Goal: Information Seeking & Learning: Find specific page/section

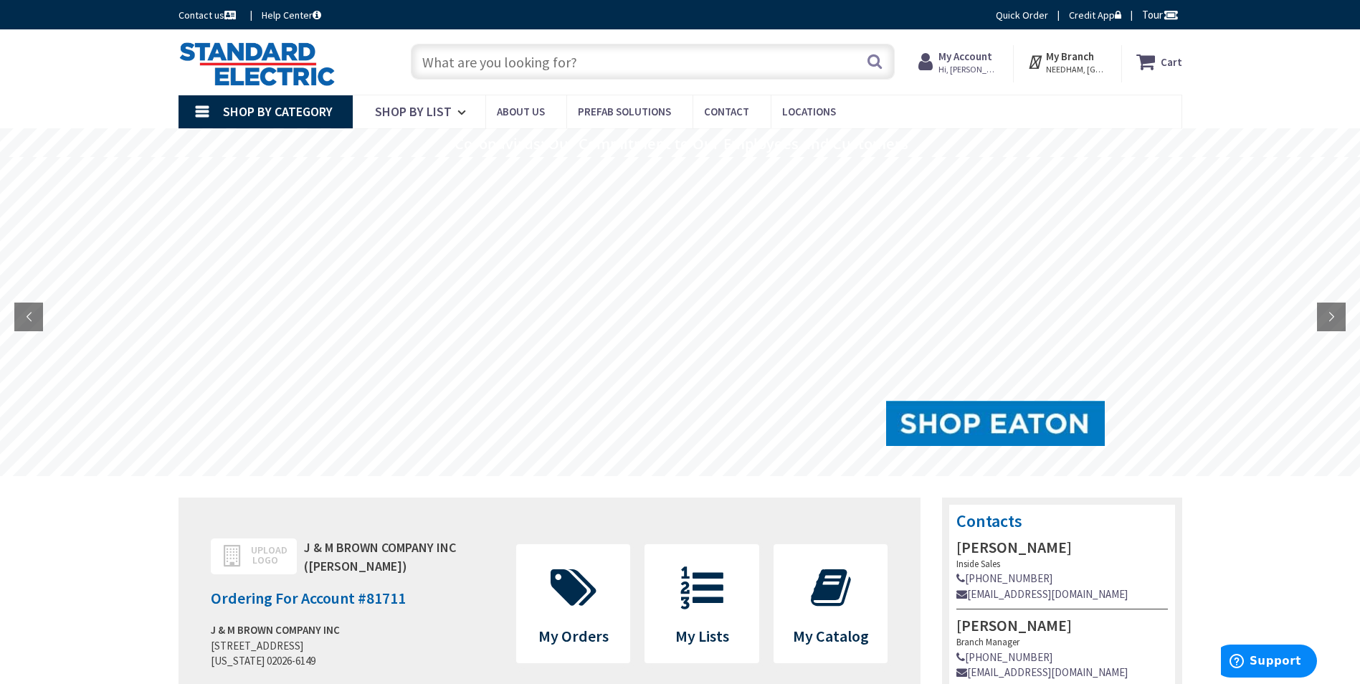
click at [433, 62] on input "text" at bounding box center [653, 62] width 484 height 36
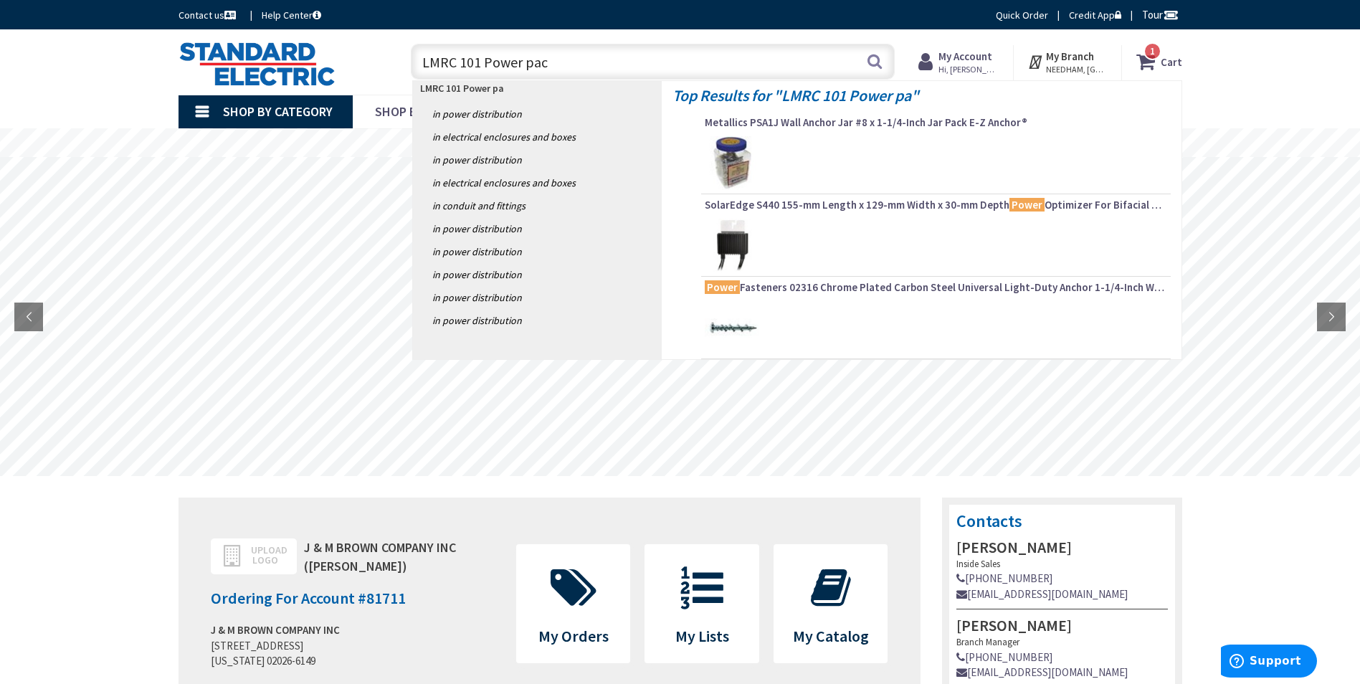
type input "LMRC 101 Power pack"
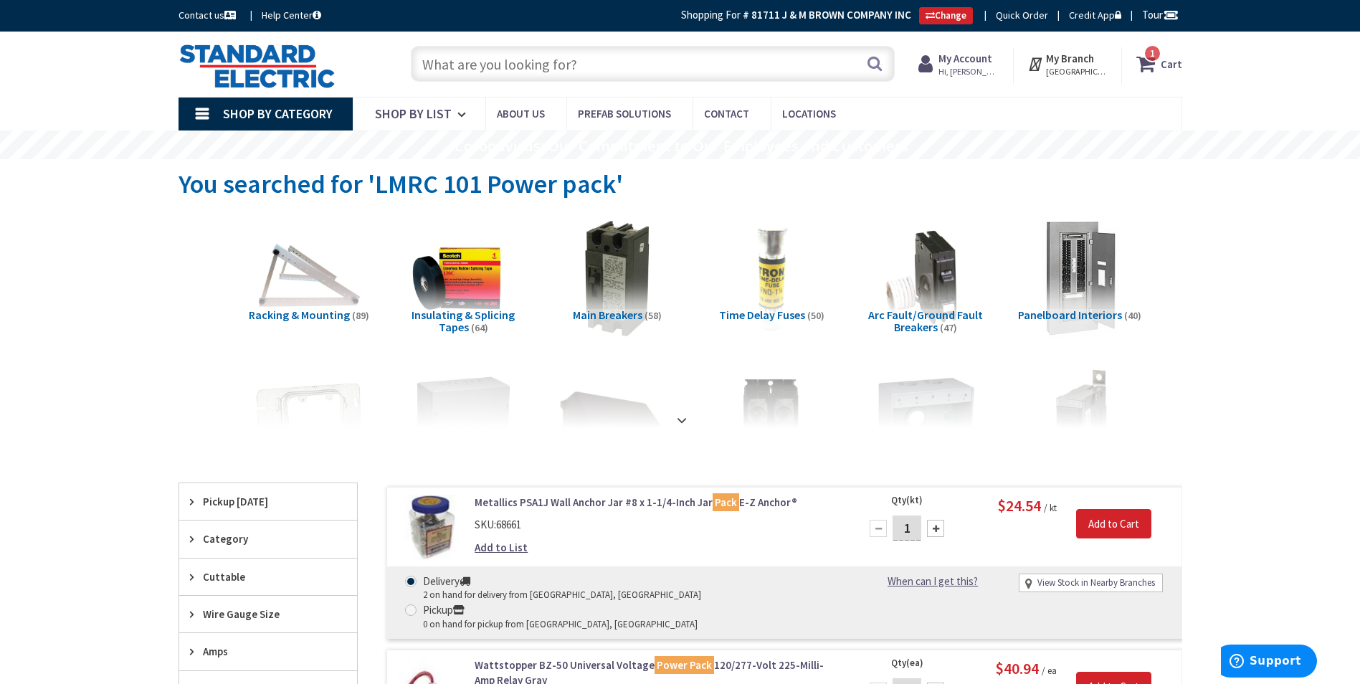
click at [438, 66] on input "text" at bounding box center [653, 64] width 484 height 36
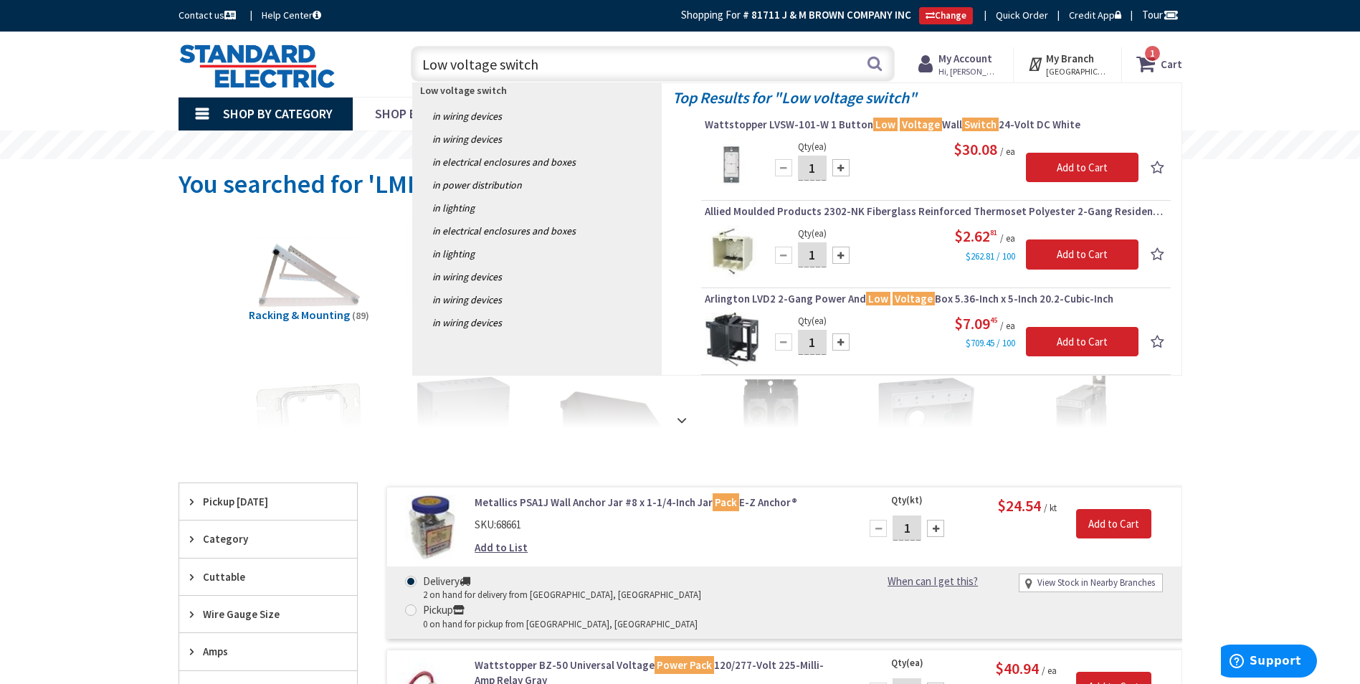
drag, startPoint x: 557, startPoint y: 65, endPoint x: 415, endPoint y: 71, distance: 141.4
click at [415, 71] on input "Low voltage switch" at bounding box center [653, 64] width 484 height 36
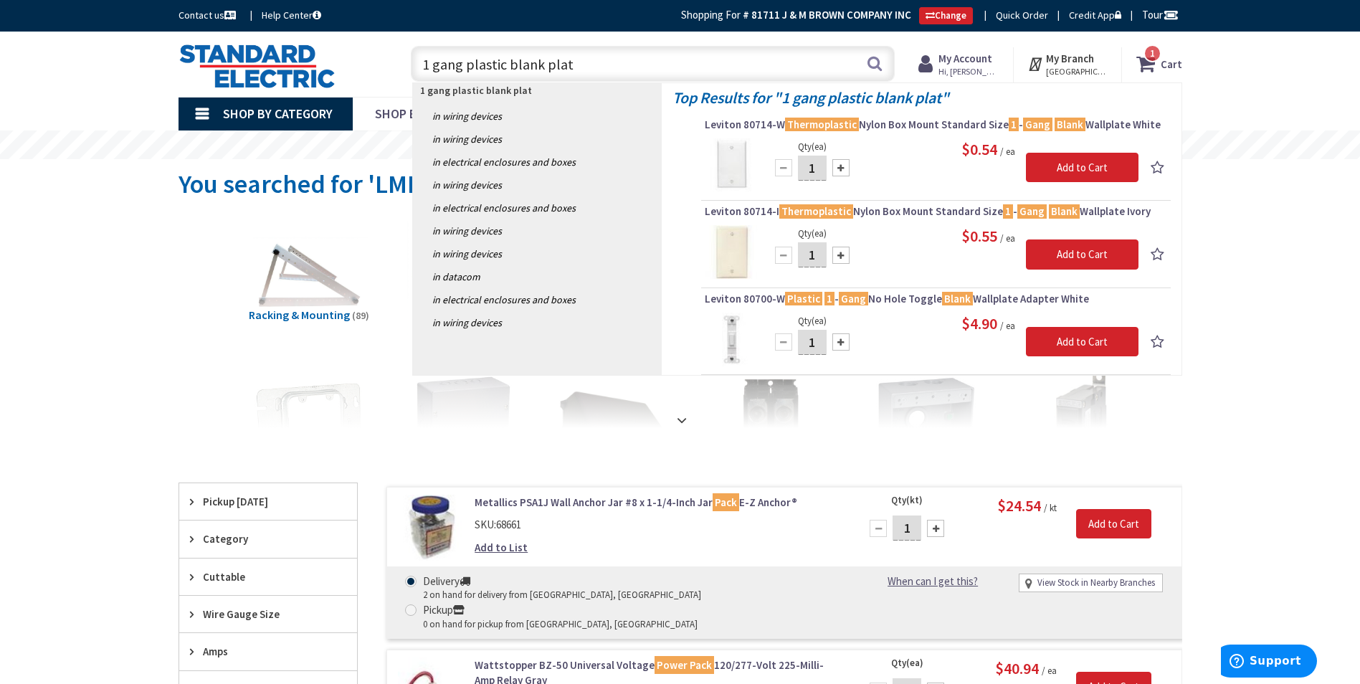
type input "1 gang plastic blank plate"
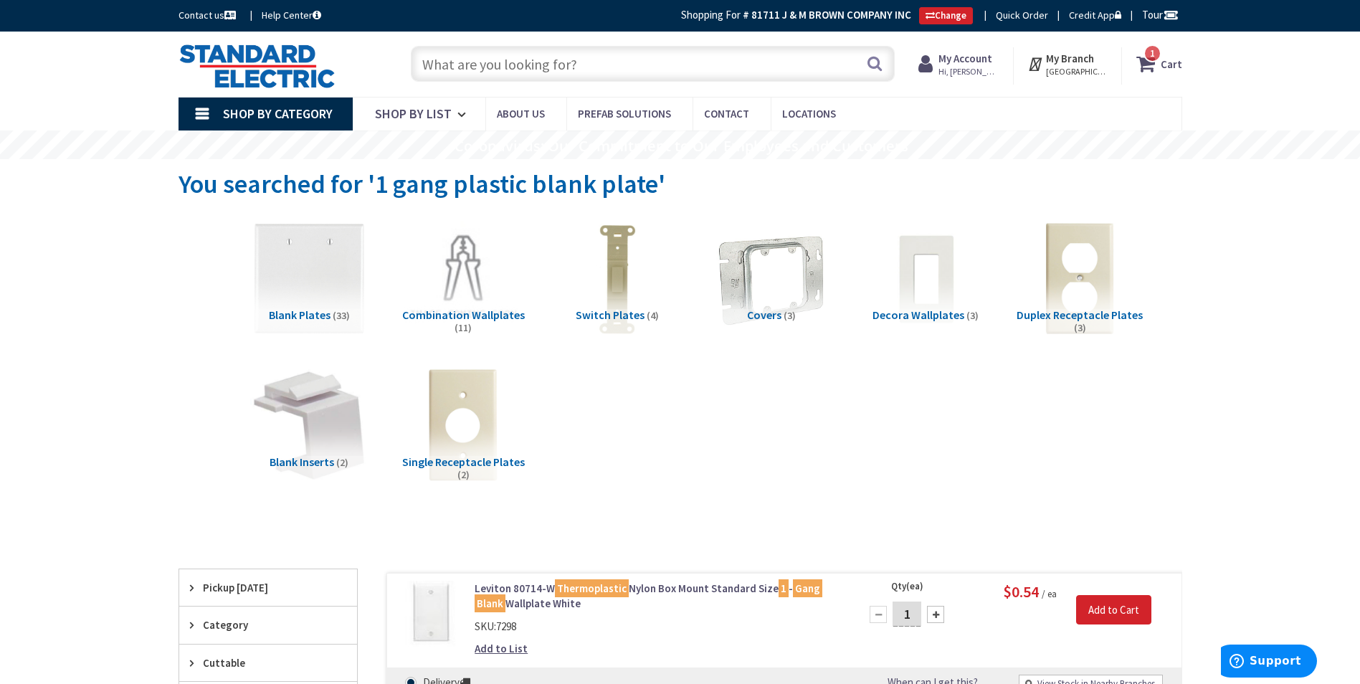
drag, startPoint x: 595, startPoint y: 67, endPoint x: 416, endPoint y: 71, distance: 178.6
click at [416, 71] on input "text" at bounding box center [653, 64] width 484 height 36
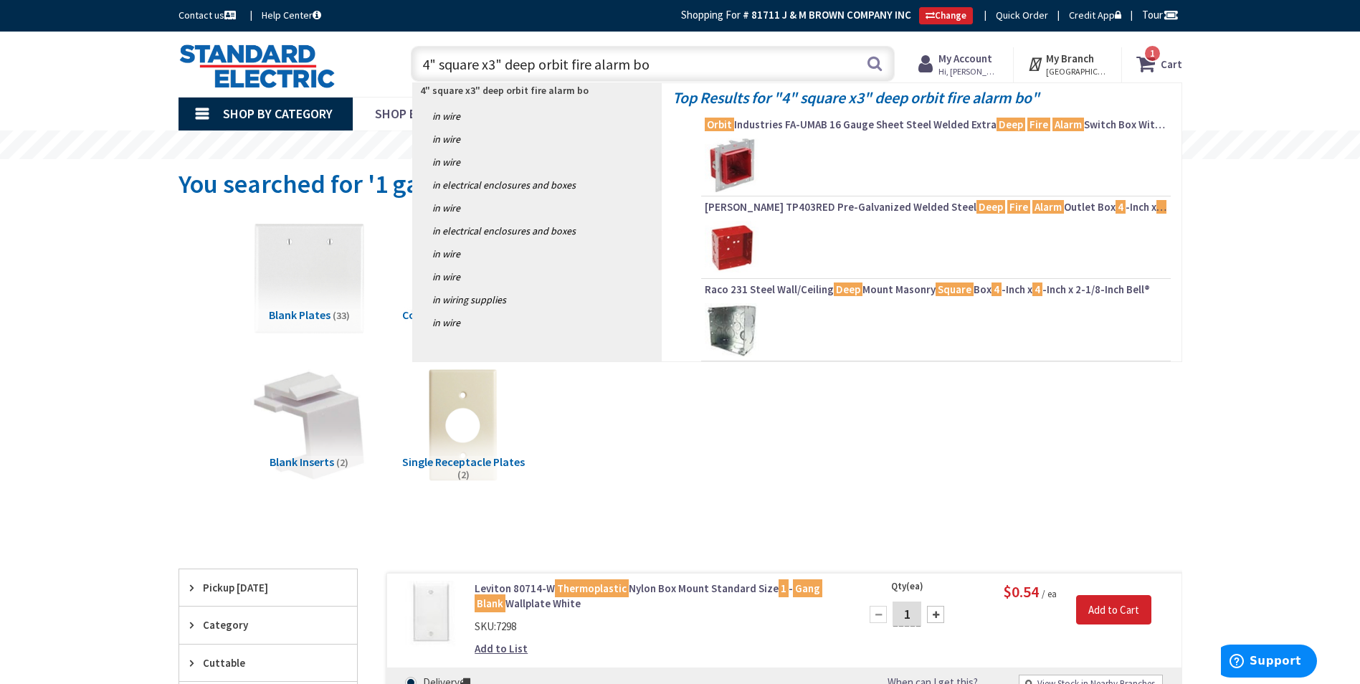
type input "4" square x3" deep orbit fire alarm box"
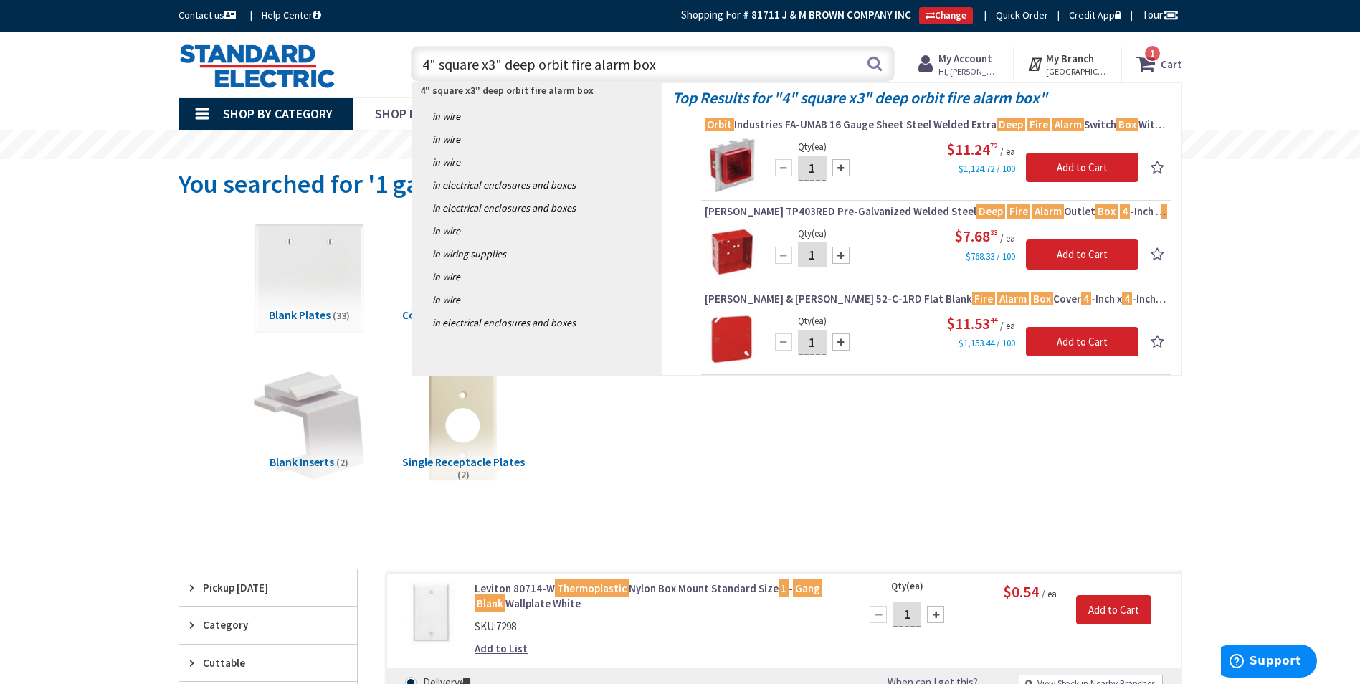
drag, startPoint x: 691, startPoint y: 67, endPoint x: 399, endPoint y: 72, distance: 291.9
click at [399, 72] on div "4" square x3" deep orbit fire alarm box 4" square x3" deep orbit fire alarm box…" at bounding box center [649, 63] width 513 height 46
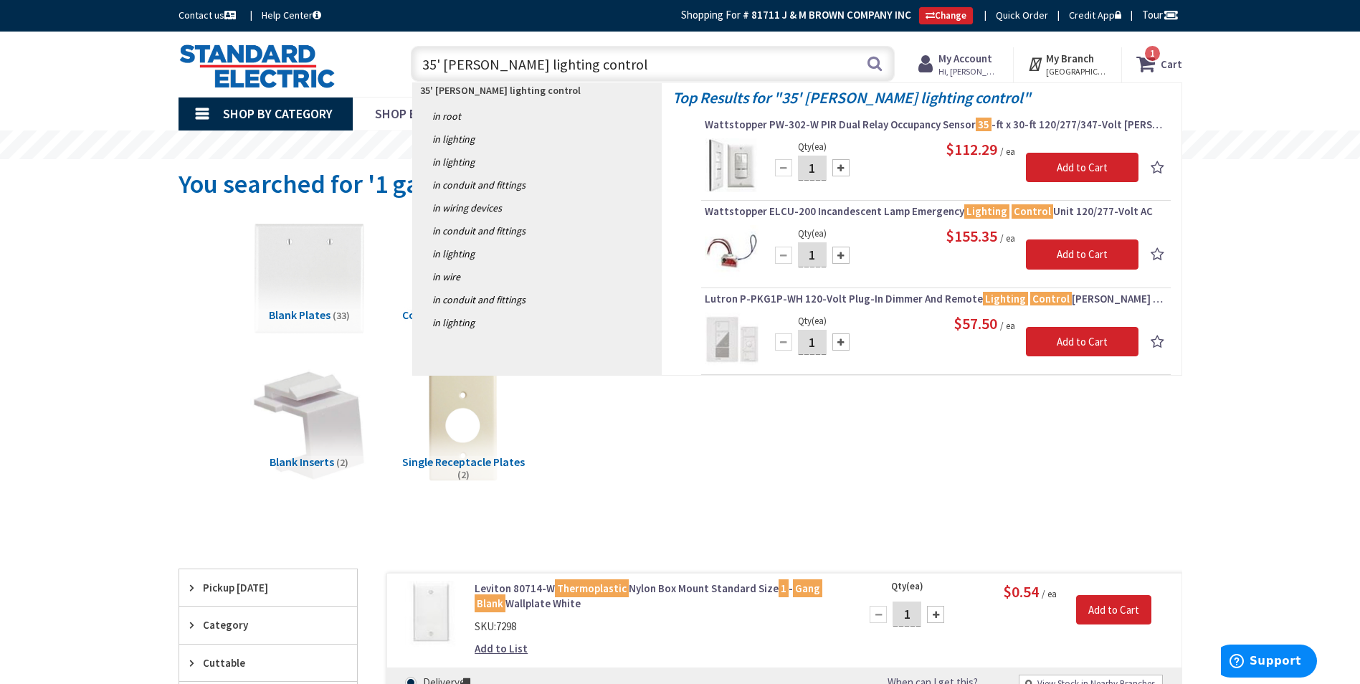
type input "35' Legrand lighting control"
